Goal: Task Accomplishment & Management: Complete application form

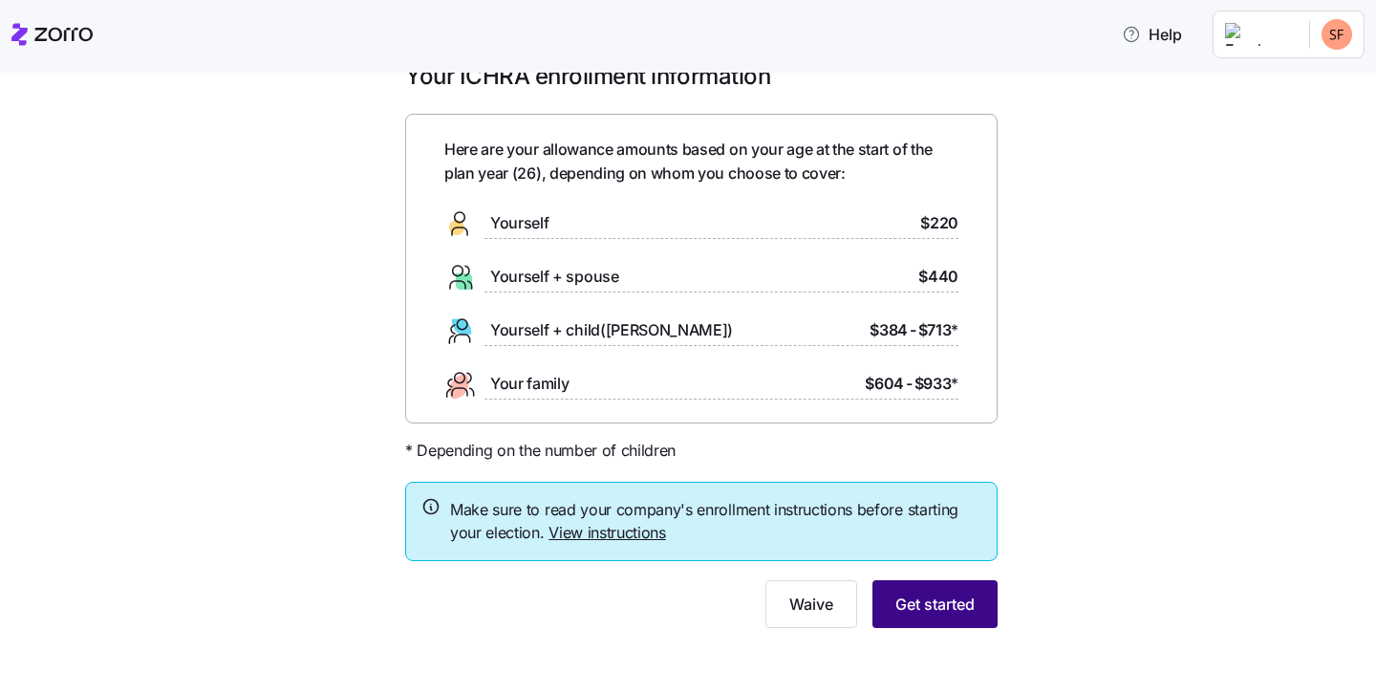
scroll to position [41, 0]
click at [961, 600] on span "Get started" at bounding box center [934, 604] width 79 height 23
click at [1067, 571] on div "Your ICHRA enrollment information Here are your allowance amounts based on your…" at bounding box center [700, 356] width 1295 height 589
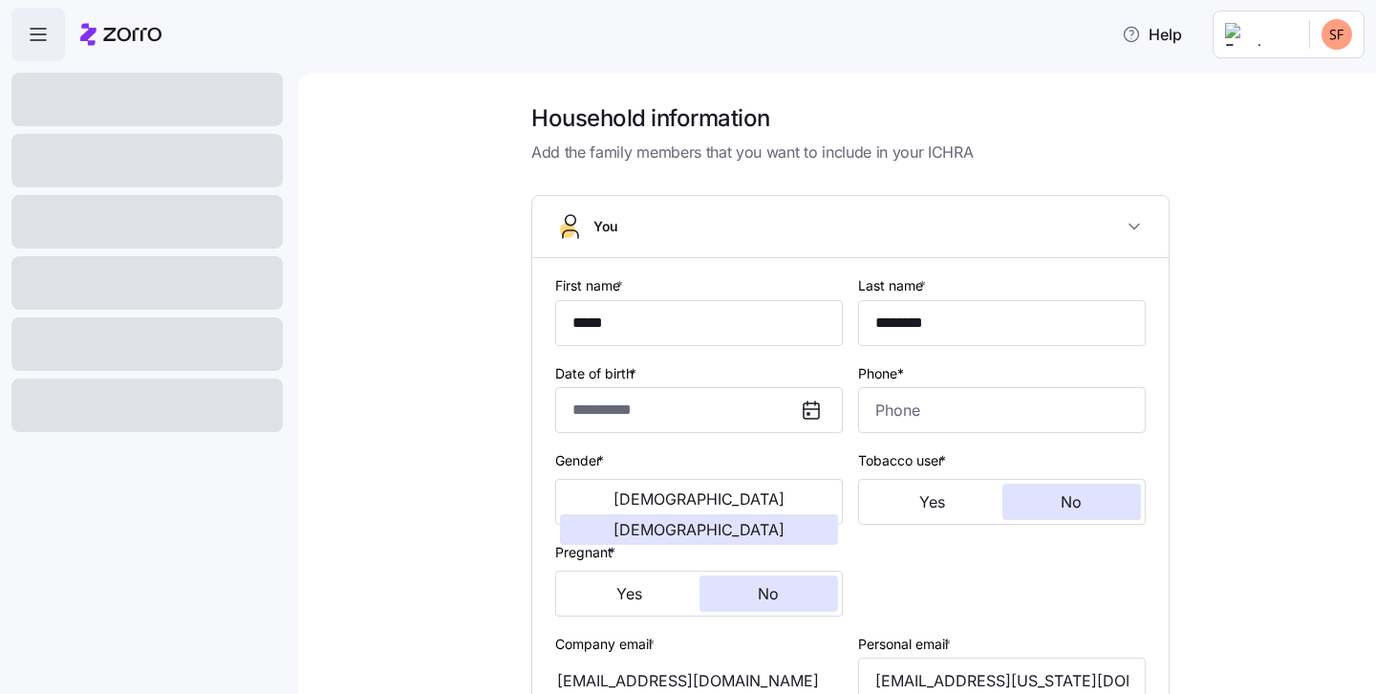
type input "**********"
type input "[PHONE_NUMBER]"
type input "[DEMOGRAPHIC_DATA] citizen"
type input "Single"
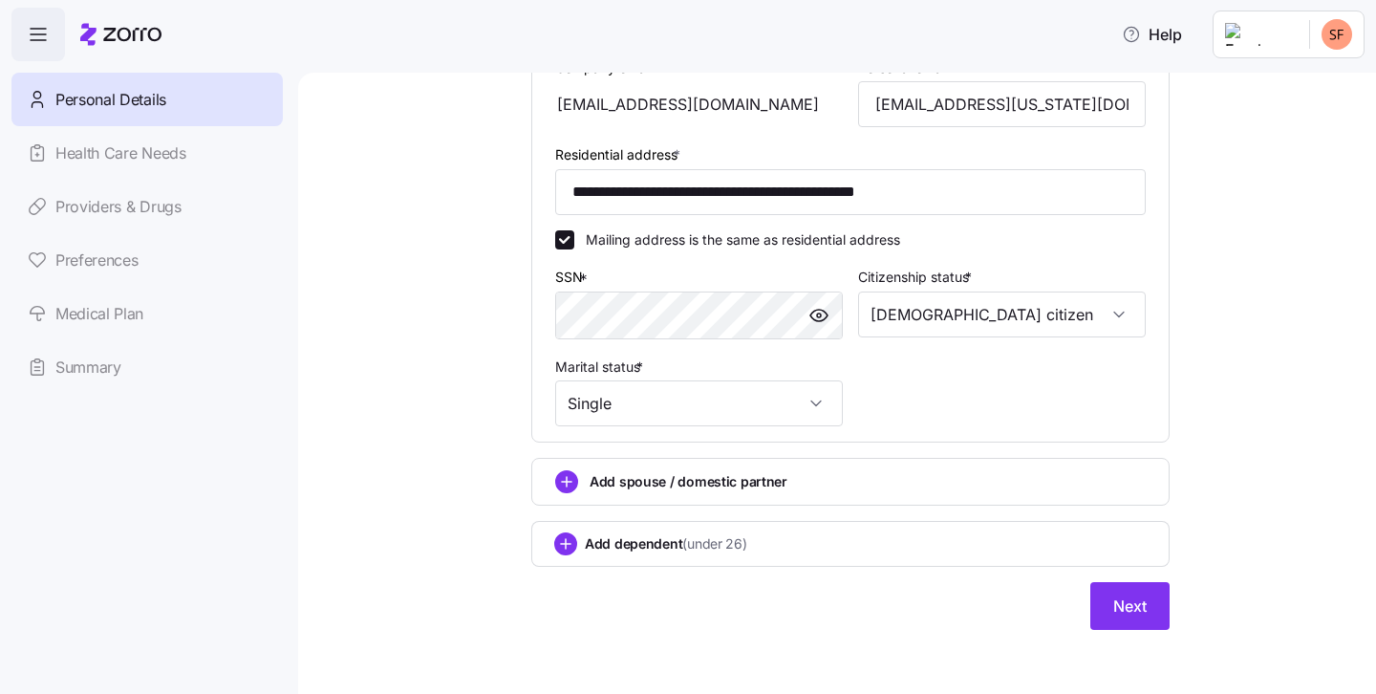
scroll to position [575, 0]
click at [1143, 609] on span "Next" at bounding box center [1129, 606] width 33 height 23
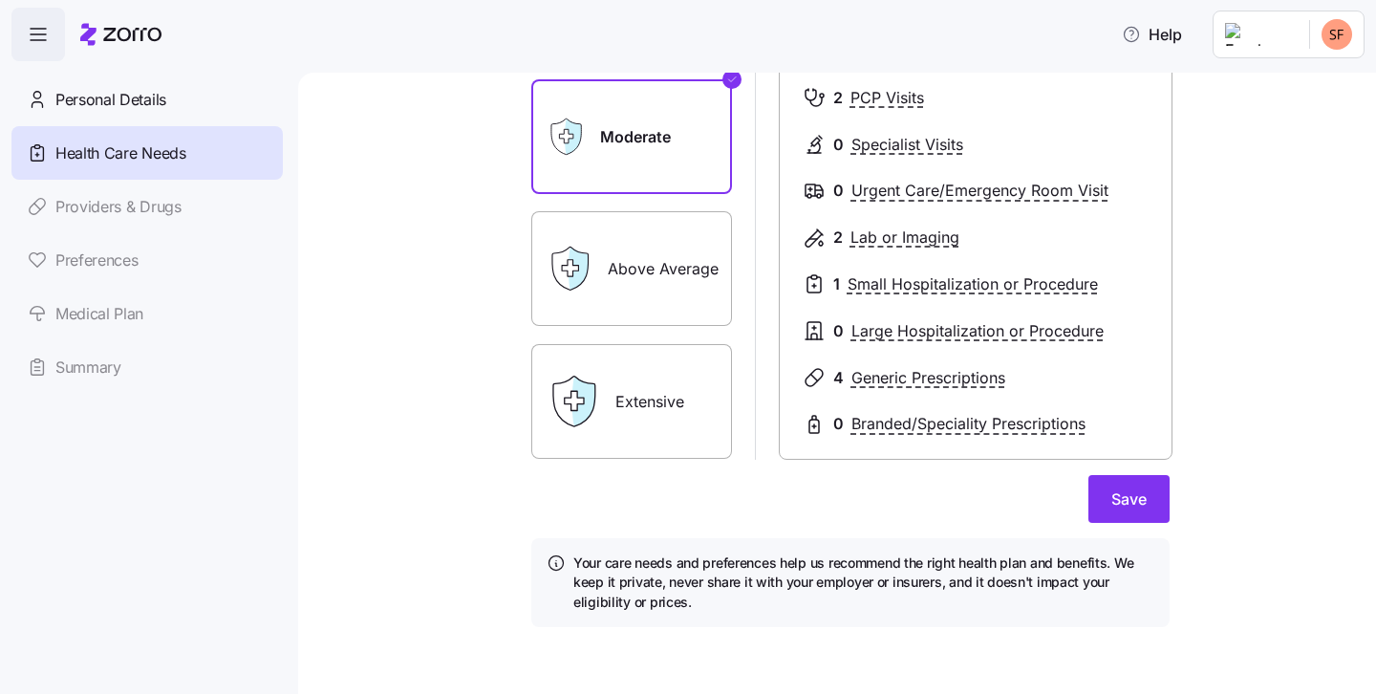
scroll to position [259, 0]
click at [1159, 495] on button "Save" at bounding box center [1128, 500] width 81 height 48
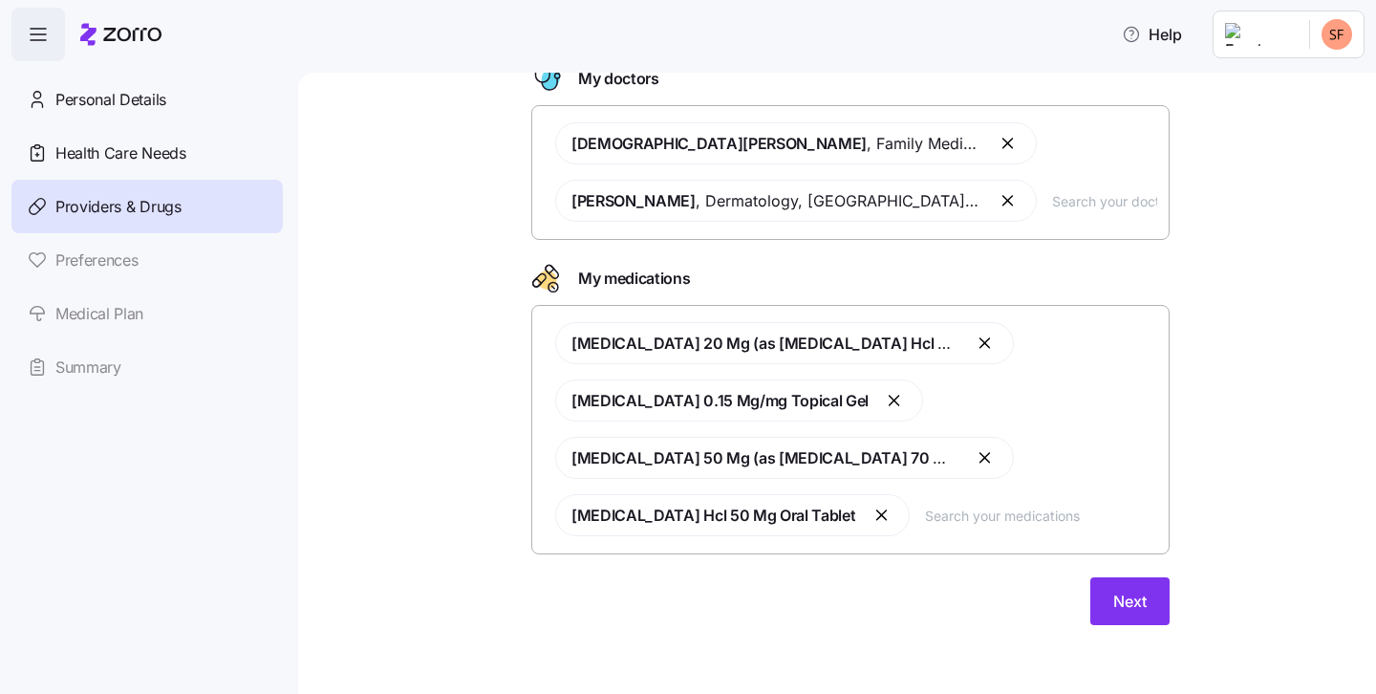
scroll to position [123, 0]
click at [1115, 587] on button "Next" at bounding box center [1129, 602] width 79 height 48
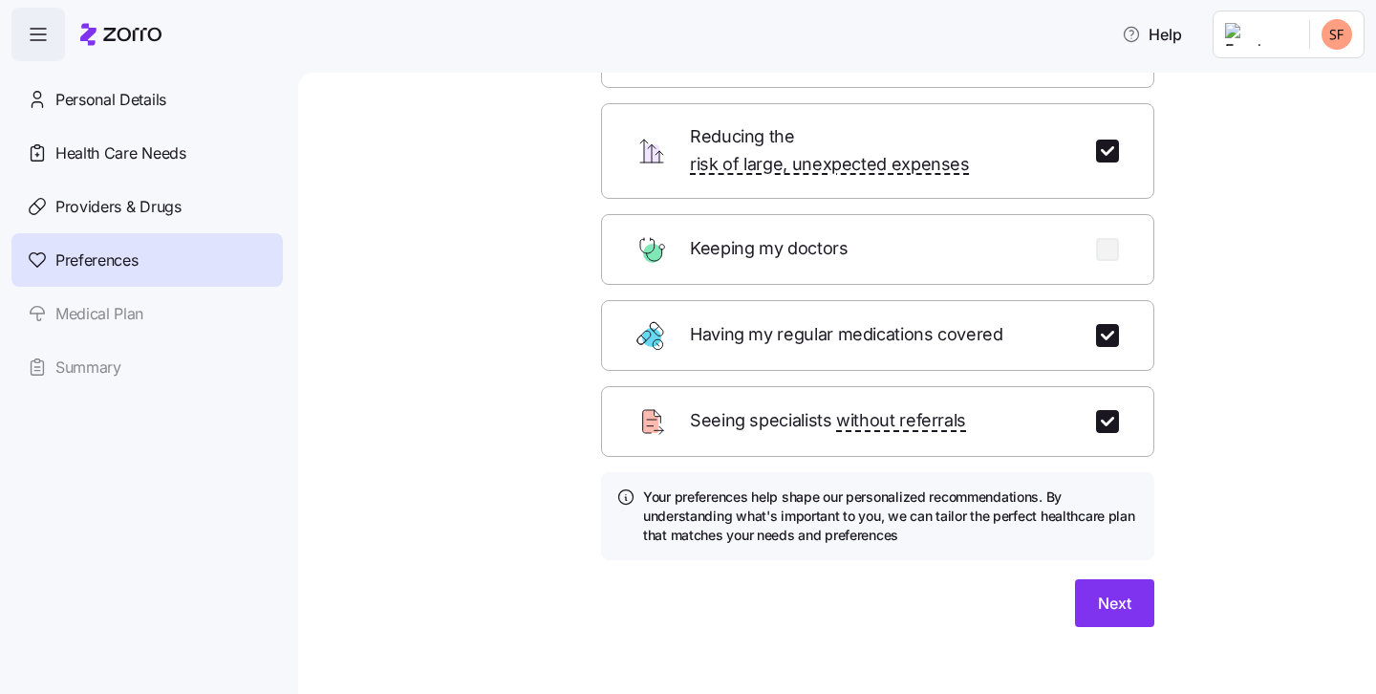
scroll to position [169, 0]
click at [1118, 592] on span "Next" at bounding box center [1114, 603] width 33 height 23
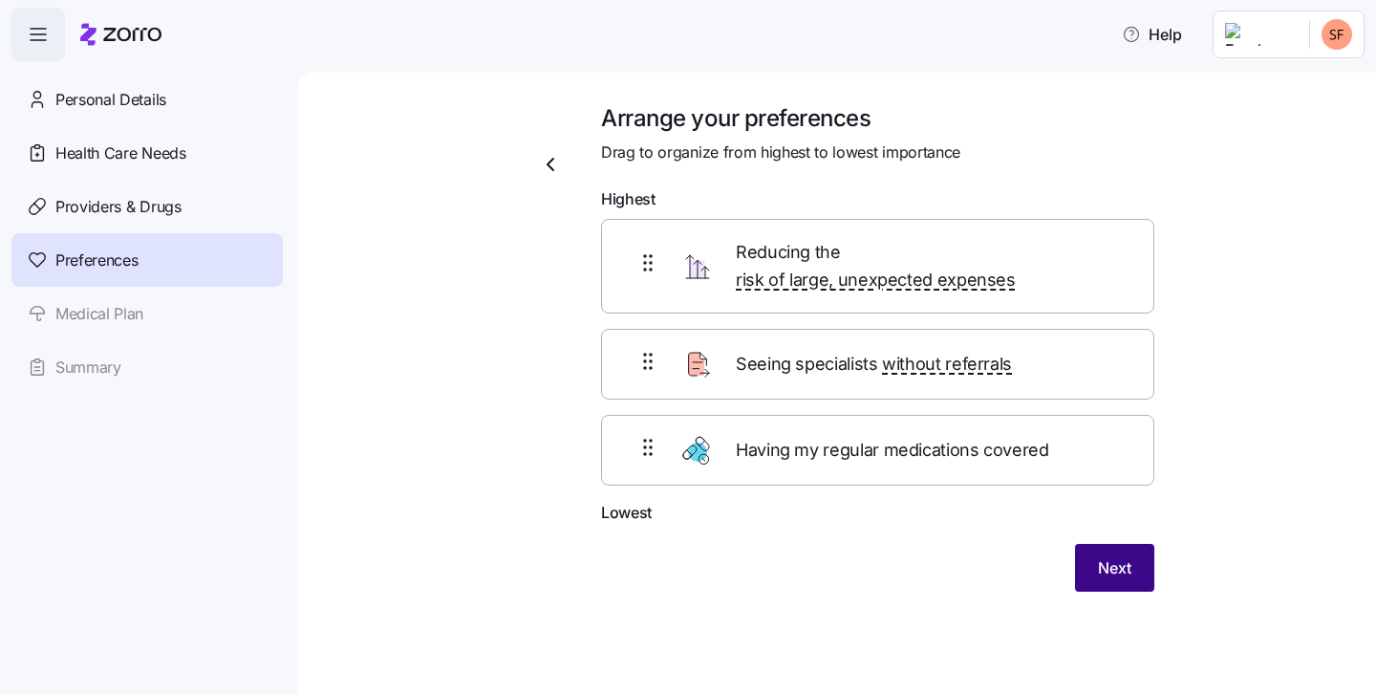
scroll to position [0, 0]
click at [1114, 556] on span "Next" at bounding box center [1114, 567] width 33 height 23
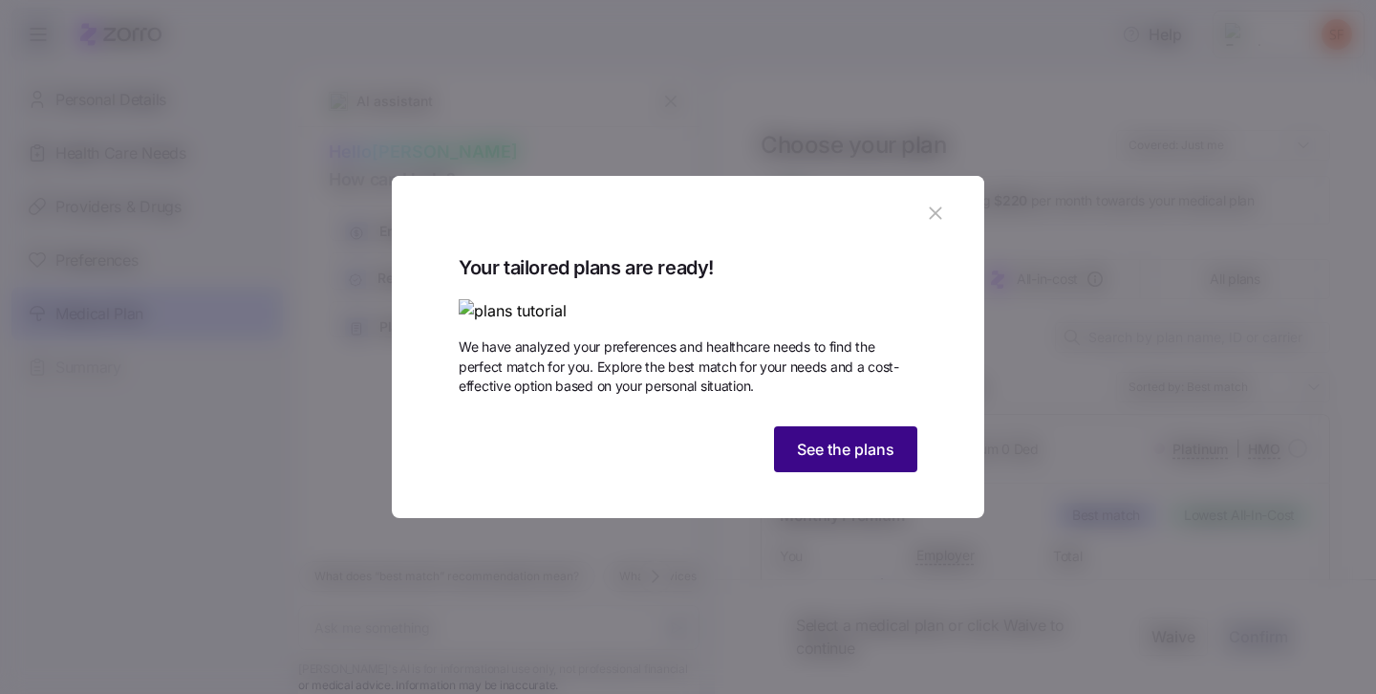
click at [851, 460] on span "See the plans" at bounding box center [845, 449] width 97 height 23
type textarea "x"
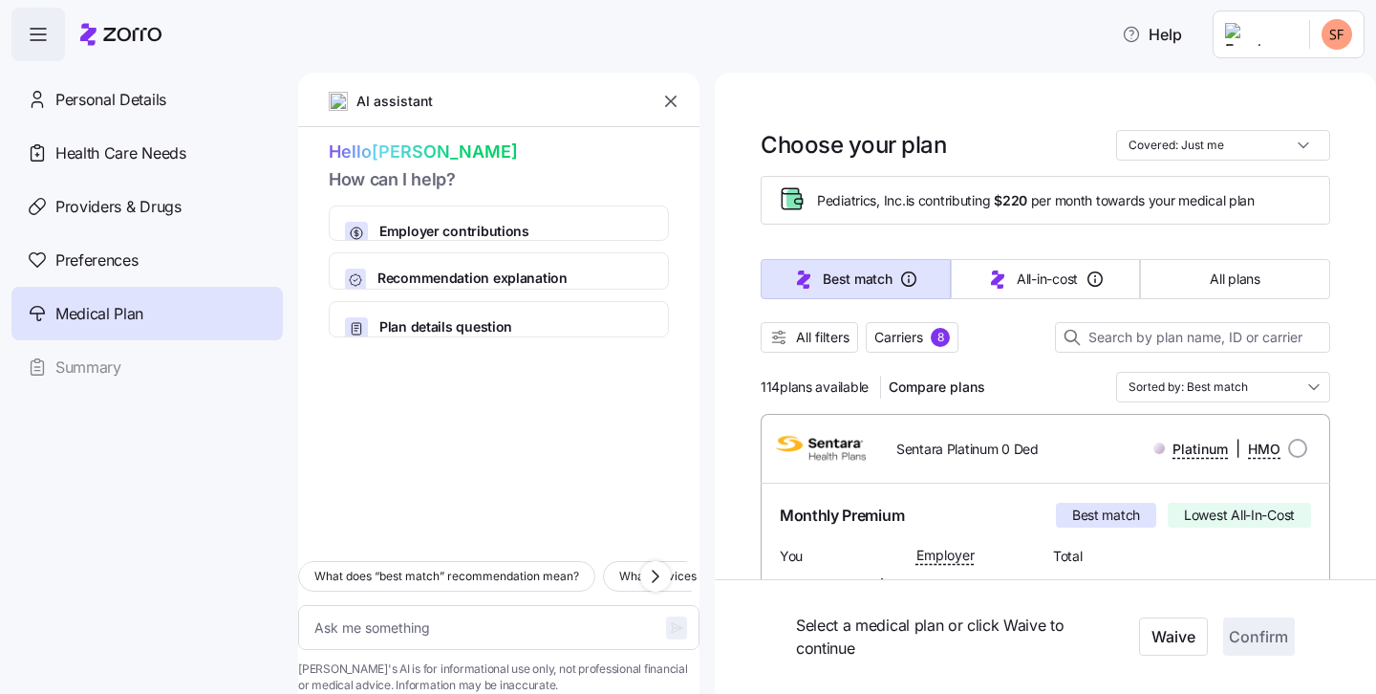
click at [668, 100] on icon "button" at bounding box center [670, 101] width 11 height 11
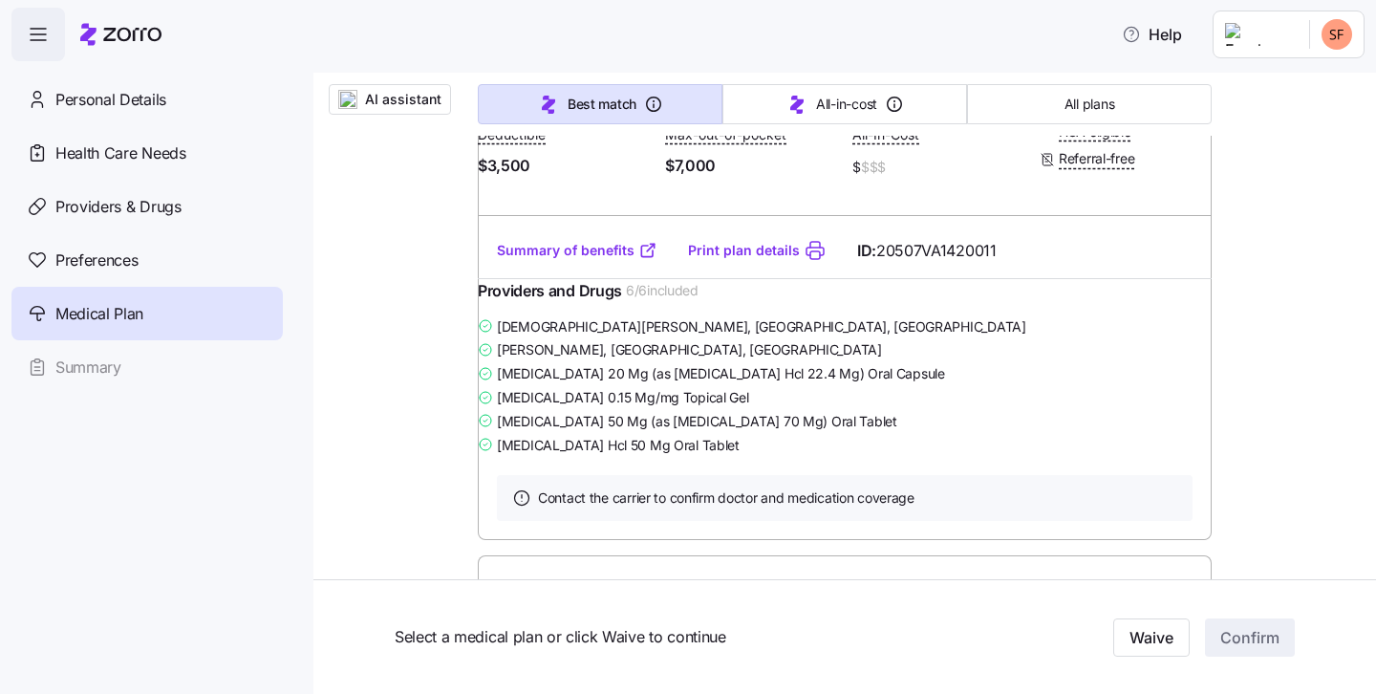
scroll to position [4765, 0]
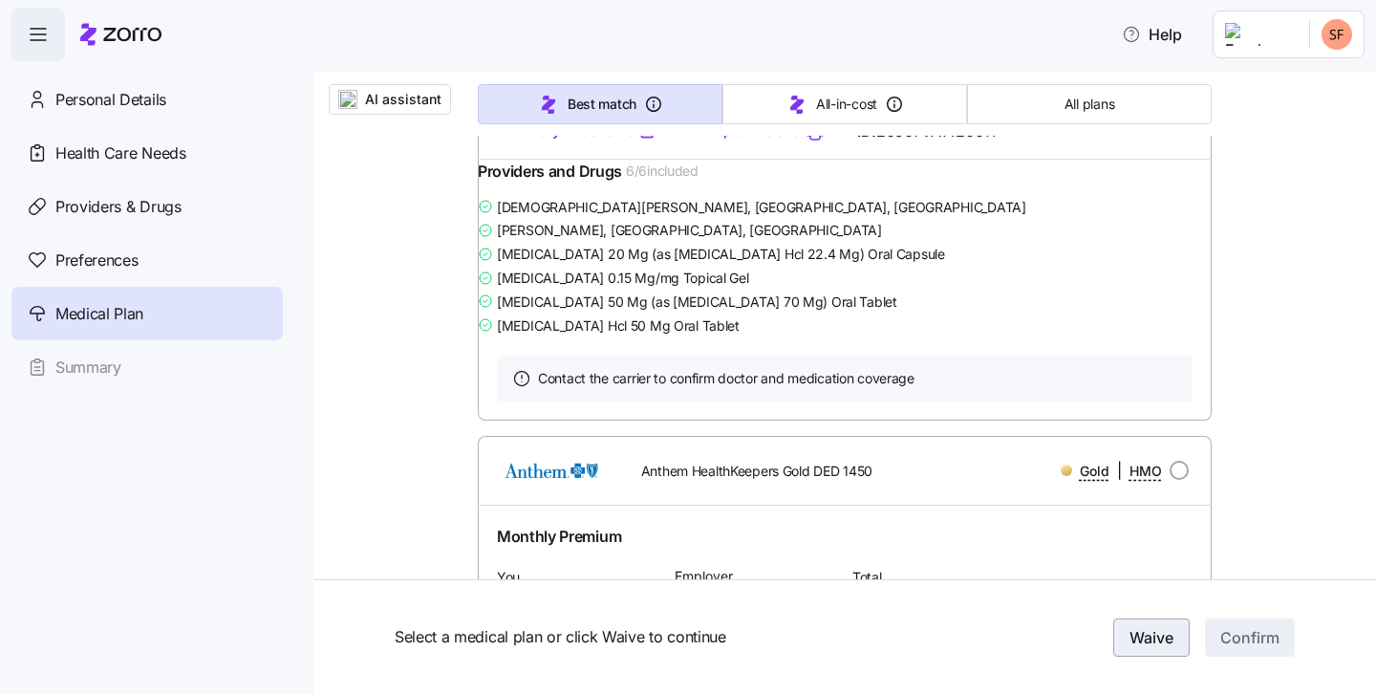
click at [1161, 633] on span "Waive" at bounding box center [1151, 637] width 44 height 23
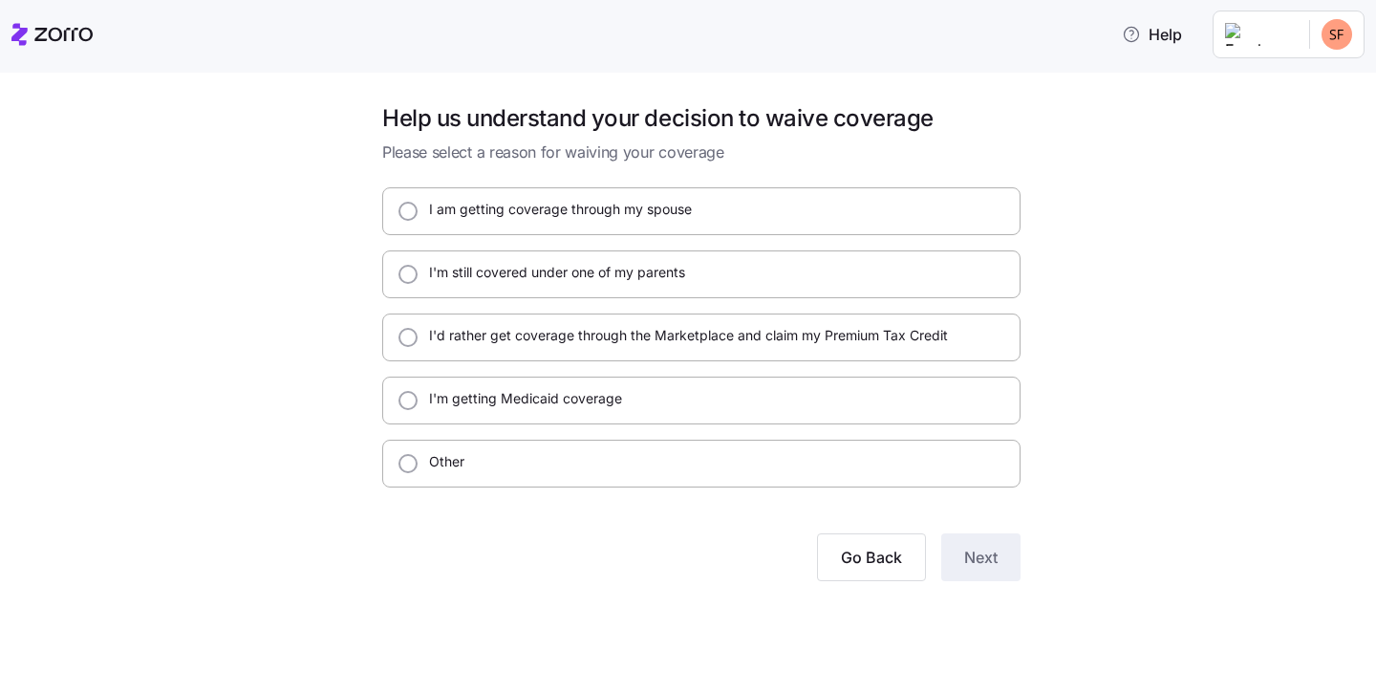
click at [565, 203] on label "I am getting coverage through my spouse" at bounding box center [554, 209] width 274 height 19
click at [417, 203] on input "I am getting coverage through my spouse" at bounding box center [407, 211] width 19 height 19
radio input "true"
click at [992, 560] on span "Next" at bounding box center [980, 556] width 33 height 23
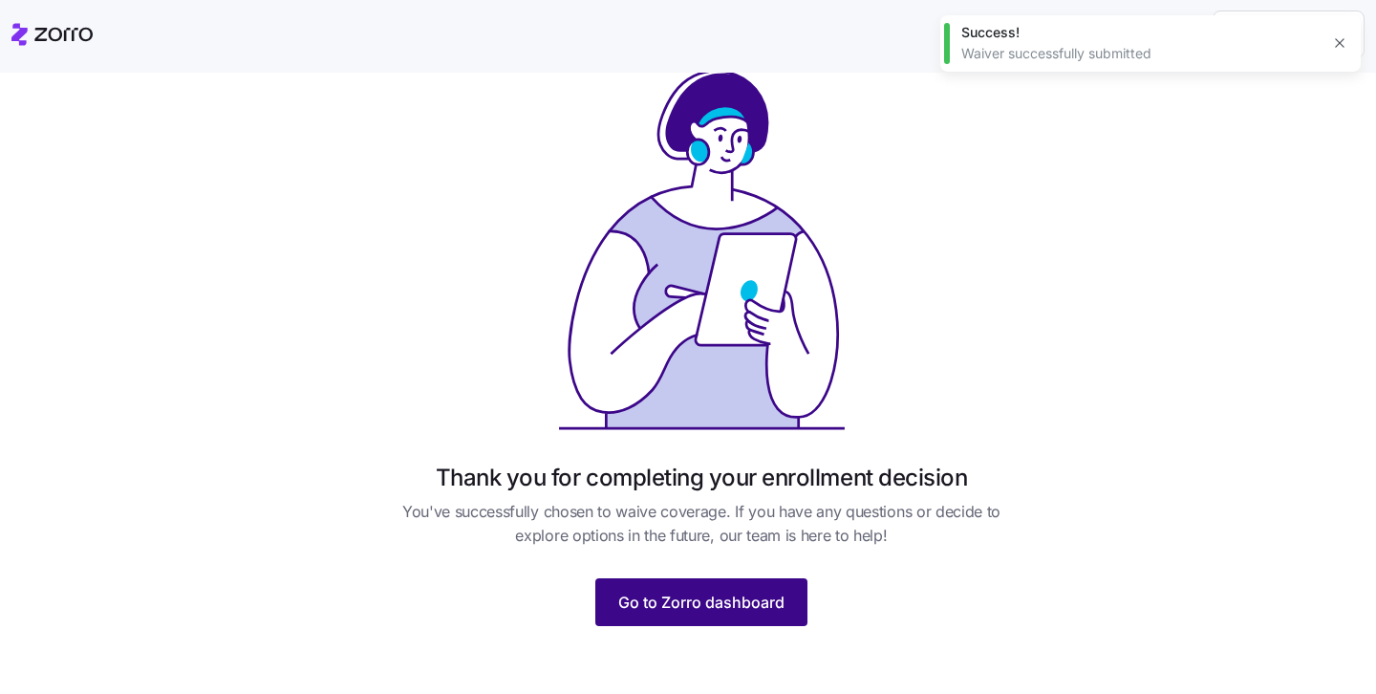
scroll to position [81, 0]
click at [718, 584] on button "Go to Zorro dashboard" at bounding box center [701, 603] width 212 height 48
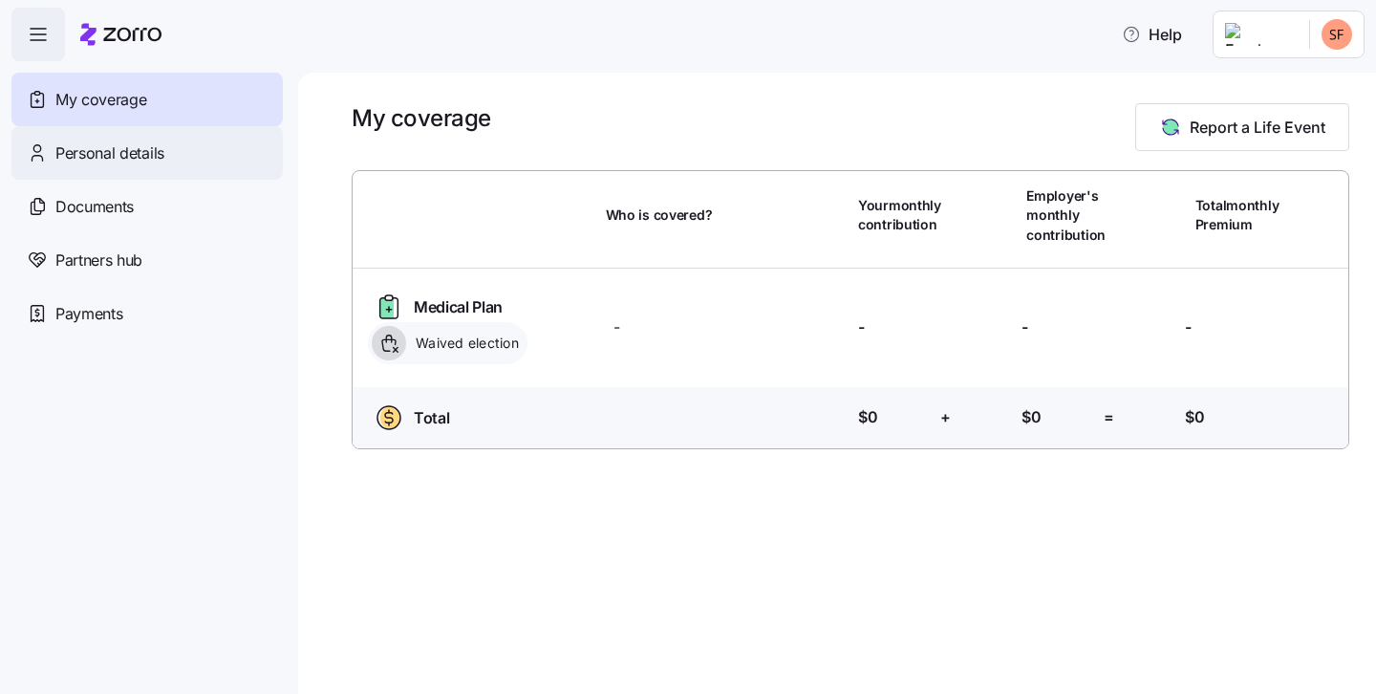
click at [138, 140] on div "Personal details" at bounding box center [146, 152] width 271 height 53
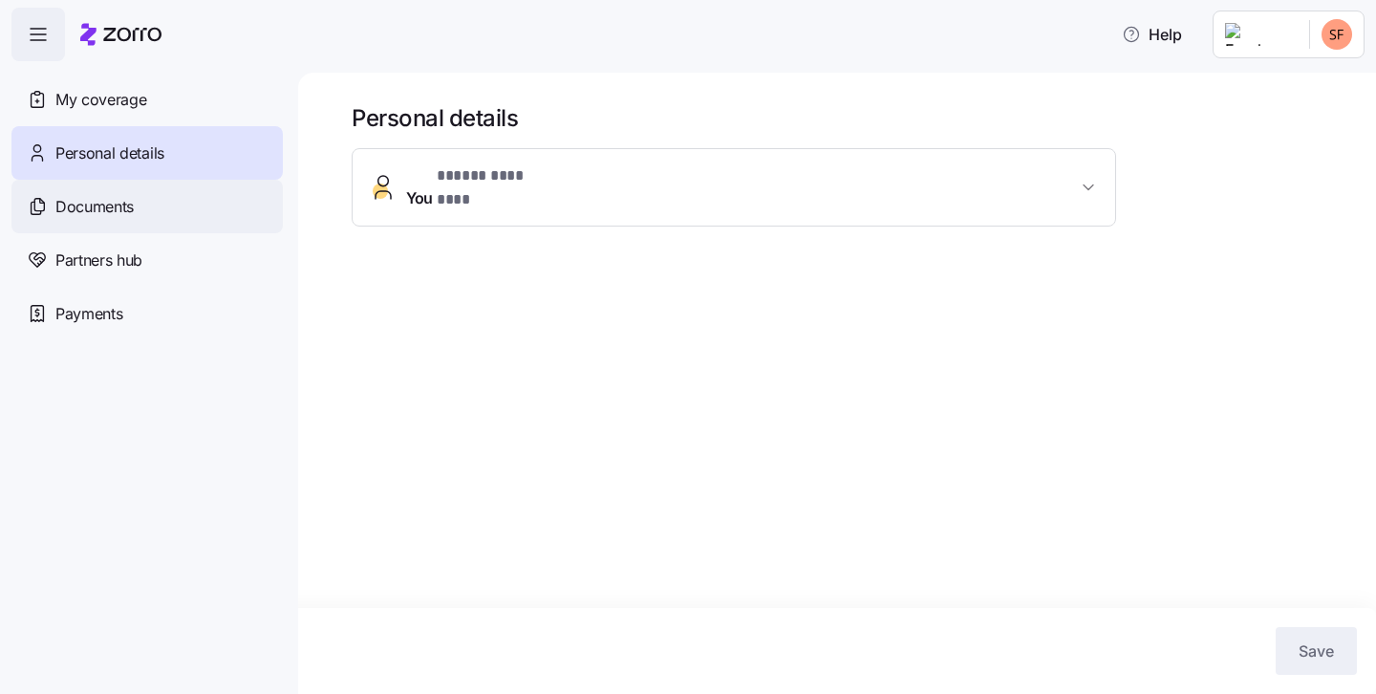
click at [142, 208] on div "Documents" at bounding box center [146, 206] width 271 height 53
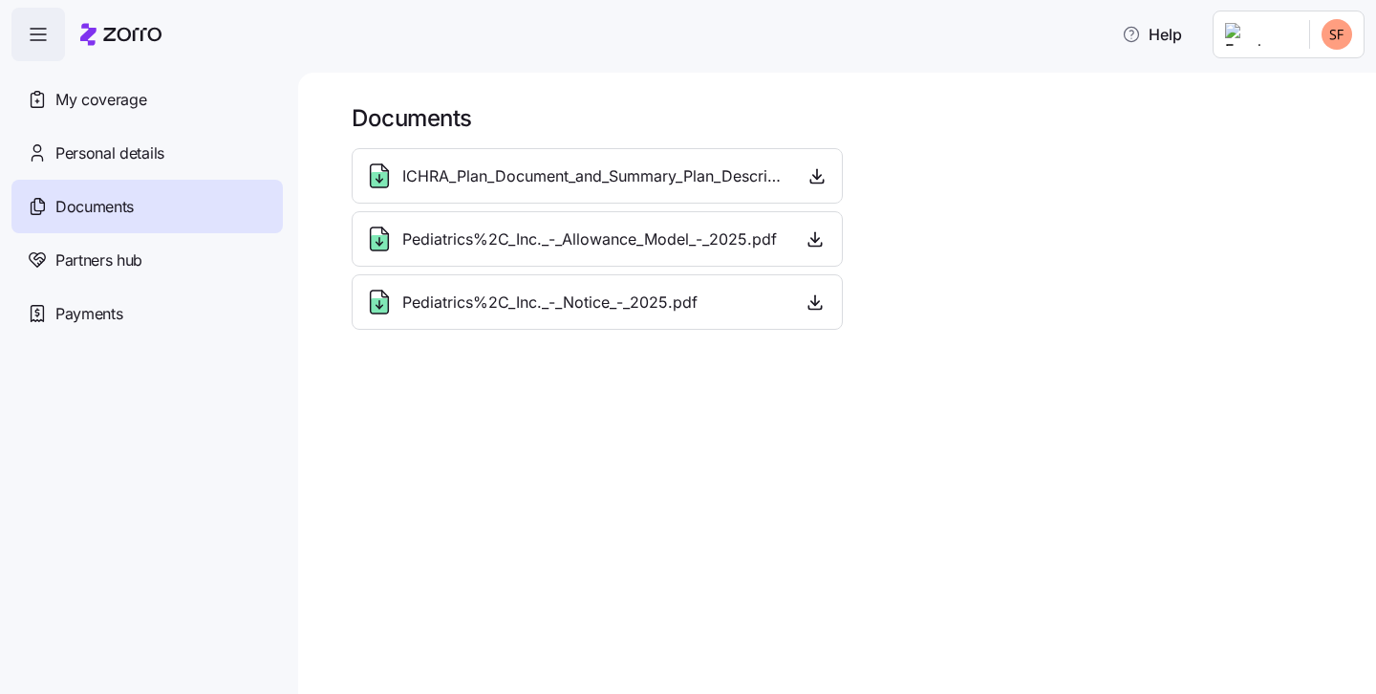
click at [514, 308] on span "Pediatrics%2C_Inc._-_Notice_-_2025.pdf" at bounding box center [549, 302] width 295 height 24
click at [813, 175] on icon "button" at bounding box center [816, 175] width 19 height 19
click at [560, 246] on span "Pediatrics%2C_Inc._-_Allowance_Model_-_2025.pdf" at bounding box center [589, 239] width 374 height 24
click at [809, 237] on icon "button" at bounding box center [814, 238] width 19 height 19
click at [813, 304] on icon "button" at bounding box center [815, 303] width 8 height 4
